Goal: Task Accomplishment & Management: Use online tool/utility

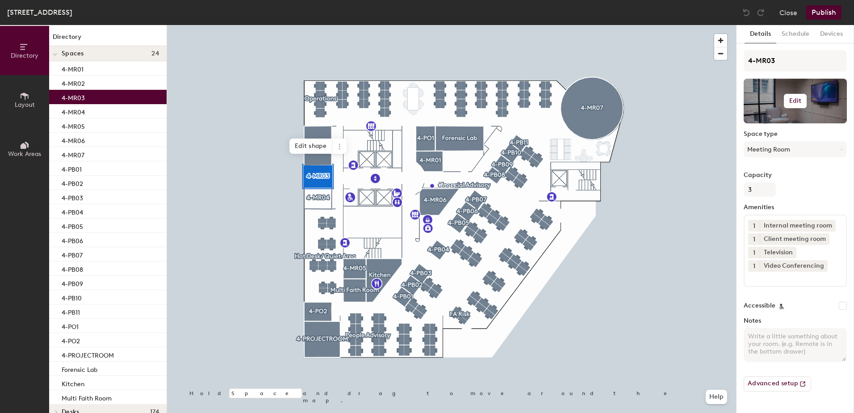
click at [791, 99] on h6 "Edit" at bounding box center [795, 100] width 13 height 7
click at [766, 121] on input "file" at bounding box center [802, 126] width 102 height 13
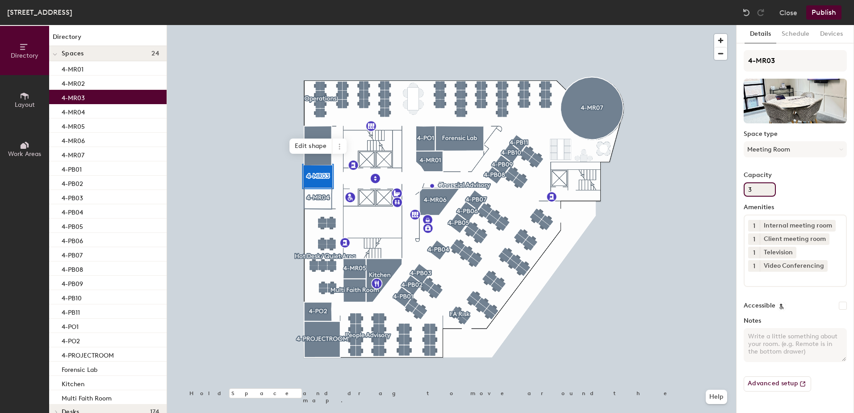
click at [754, 185] on input "3" at bounding box center [760, 189] width 32 height 14
type input "4"
click at [827, 11] on button "Publish" at bounding box center [823, 12] width 35 height 14
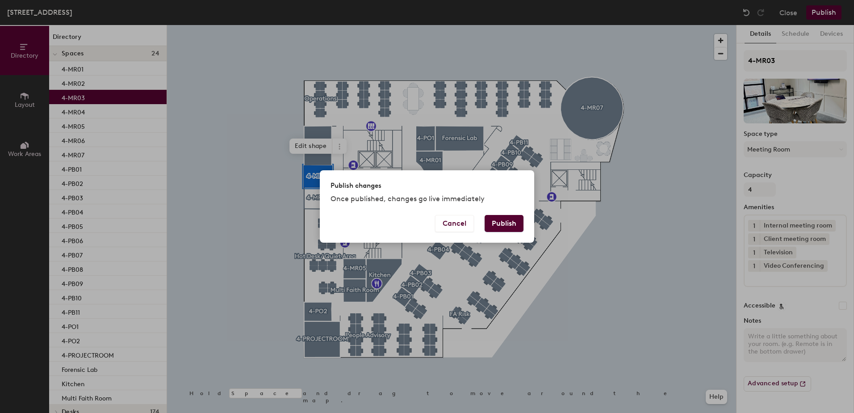
click at [506, 221] on button "Publish" at bounding box center [504, 223] width 39 height 17
